Goal: Find specific page/section: Find specific page/section

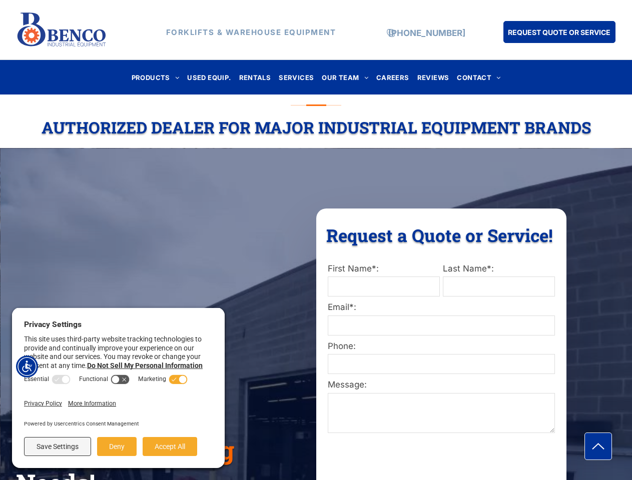
click at [316, 240] on div "Request a Quote or Service! Request a Quote or Service! First Name*: Last Name*…" at bounding box center [441, 462] width 250 height 507
click at [27, 367] on img "Accessibility Menu" at bounding box center [27, 367] width 22 height 22
